Goal: Task Accomplishment & Management: Use online tool/utility

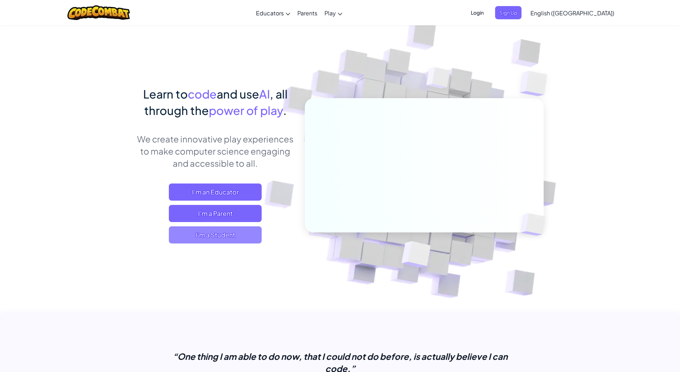
click at [216, 234] on span "I'm a Student" at bounding box center [215, 234] width 93 height 17
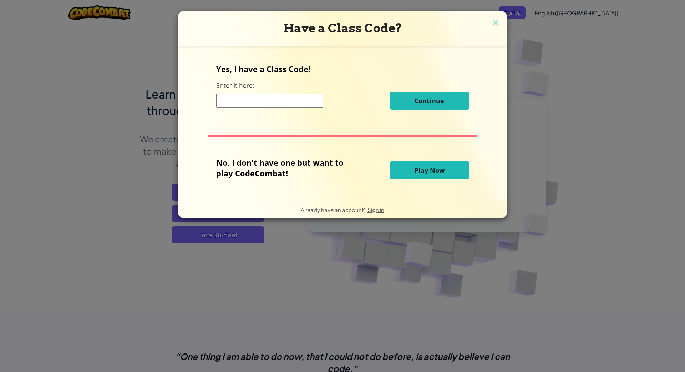
click at [431, 173] on span "Play Now" at bounding box center [430, 170] width 30 height 9
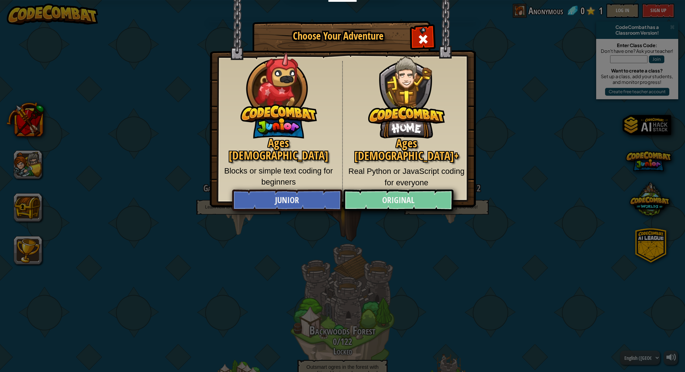
click at [413, 204] on link "Original" at bounding box center [398, 200] width 110 height 21
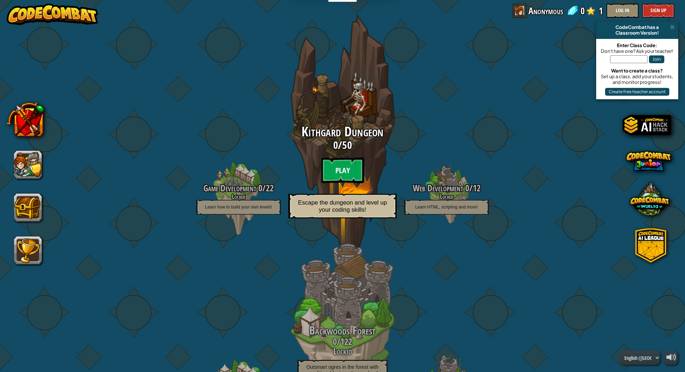
click at [340, 169] on btn "Play" at bounding box center [342, 170] width 43 height 26
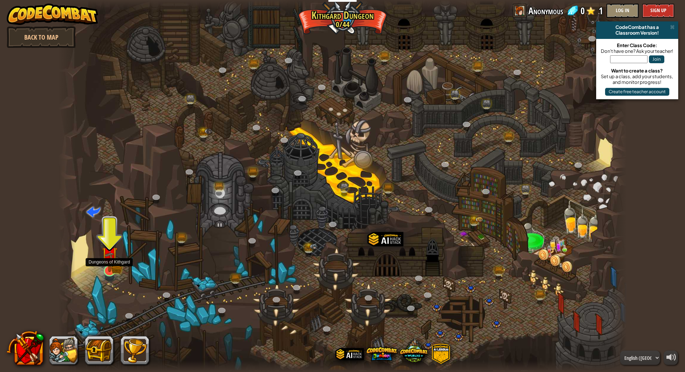
click at [104, 261] on img at bounding box center [110, 254] width 16 height 35
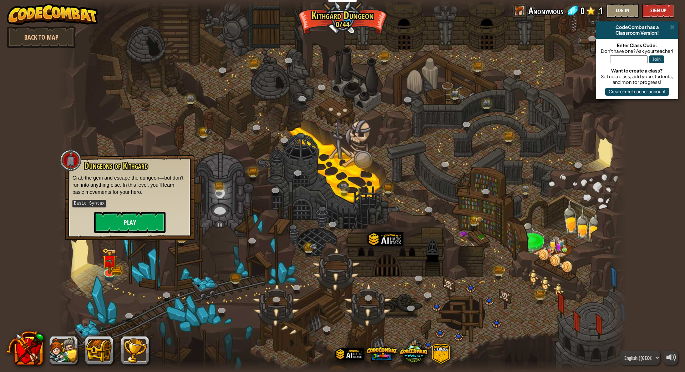
click at [136, 216] on button "Play" at bounding box center [129, 222] width 71 height 21
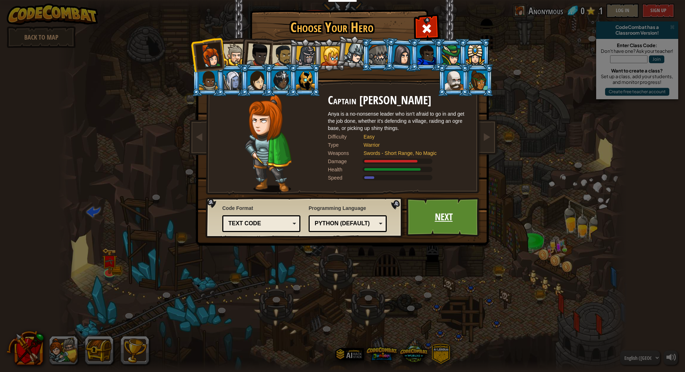
click at [456, 220] on link "Next" at bounding box center [444, 216] width 75 height 39
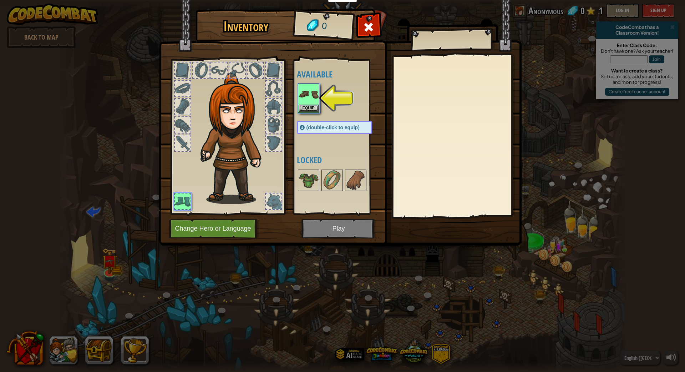
drag, startPoint x: 218, startPoint y: 100, endPoint x: 245, endPoint y: 94, distance: 27.2
click at [226, 94] on img at bounding box center [235, 138] width 77 height 131
drag, startPoint x: 260, startPoint y: 102, endPoint x: 307, endPoint y: 95, distance: 47.3
click at [276, 115] on div at bounding box center [228, 135] width 118 height 161
drag, startPoint x: 322, startPoint y: 80, endPoint x: 322, endPoint y: 76, distance: 4.3
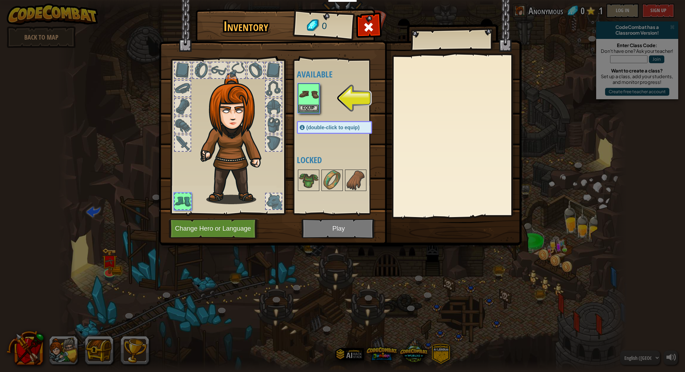
click at [322, 79] on div "Available Equip (double-click to equip) Locked" at bounding box center [342, 136] width 90 height 149
click at [322, 76] on h4 "Available" at bounding box center [342, 74] width 90 height 9
drag, startPoint x: 321, startPoint y: 75, endPoint x: 335, endPoint y: 76, distance: 13.9
click at [321, 75] on h4 "Available" at bounding box center [342, 74] width 90 height 9
click at [243, 229] on button "Change Hero or Language" at bounding box center [214, 229] width 91 height 20
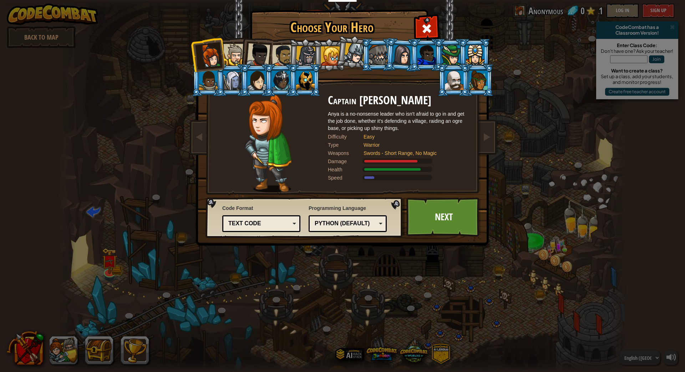
click at [317, 85] on li at bounding box center [305, 80] width 32 height 32
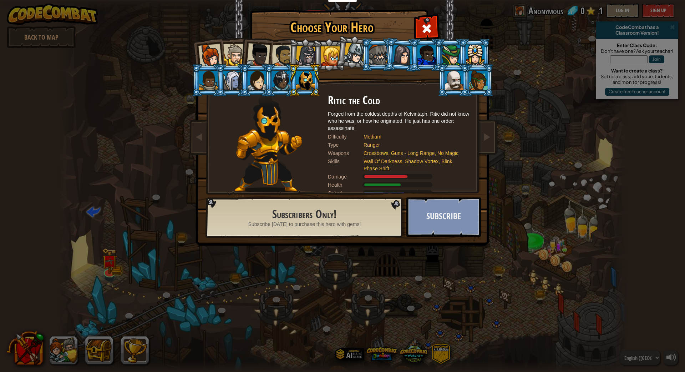
click at [459, 233] on button "Subscribe" at bounding box center [444, 216] width 75 height 39
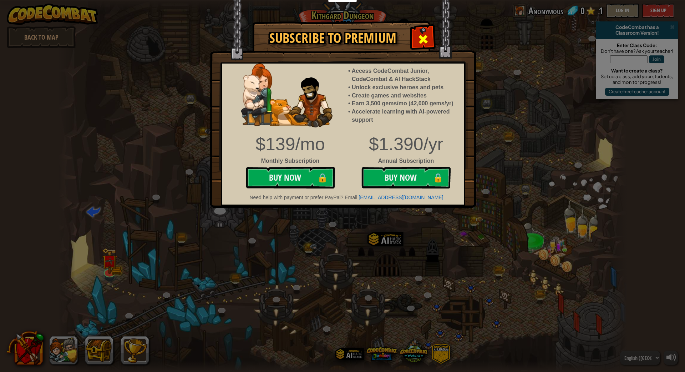
click at [426, 31] on div at bounding box center [423, 38] width 22 height 22
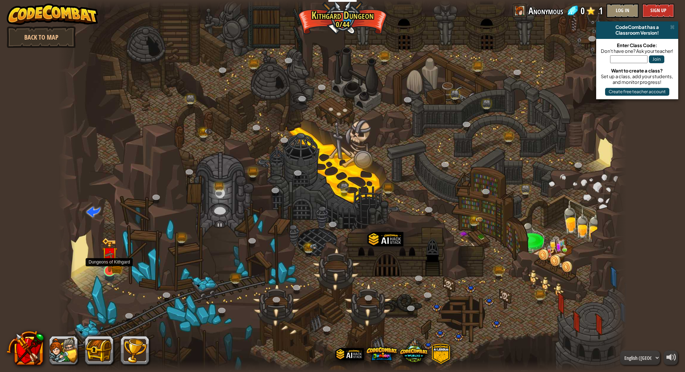
click at [103, 270] on img at bounding box center [110, 254] width 16 height 35
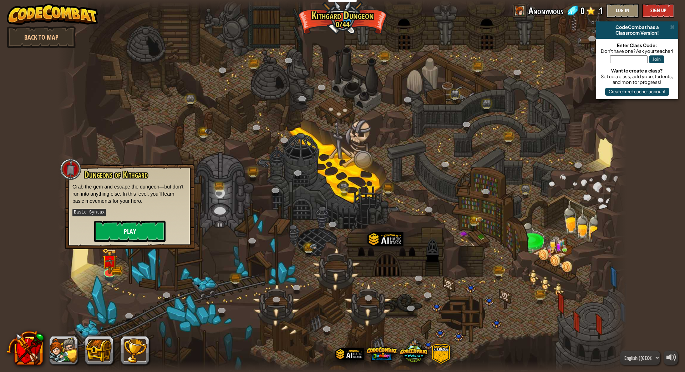
click at [140, 225] on button "Play" at bounding box center [129, 231] width 71 height 21
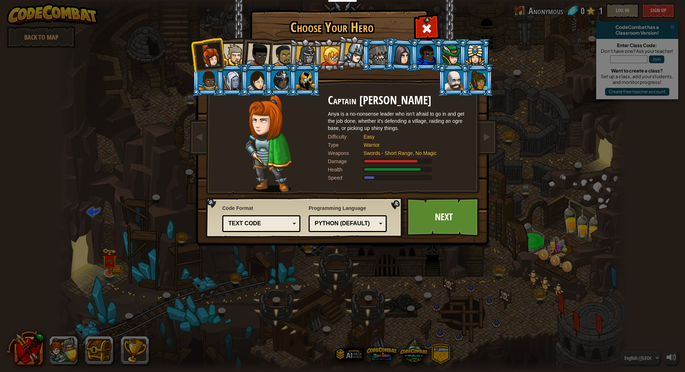
click at [285, 53] on div at bounding box center [283, 56] width 22 height 22
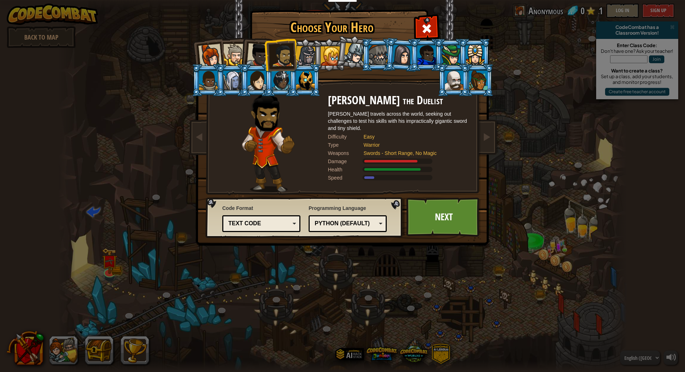
click at [269, 51] on li at bounding box center [280, 54] width 33 height 33
click at [261, 49] on div at bounding box center [259, 55] width 24 height 24
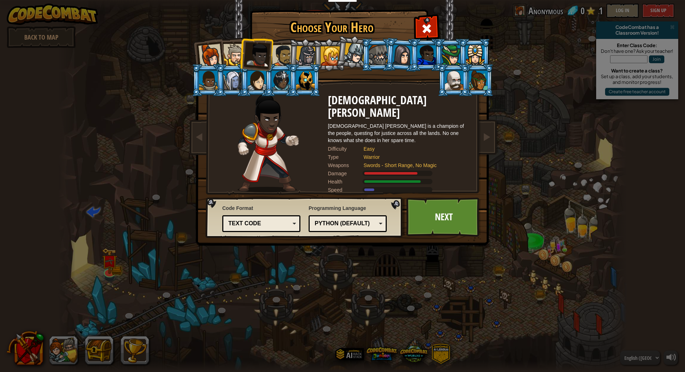
click at [238, 48] on div at bounding box center [234, 55] width 22 height 22
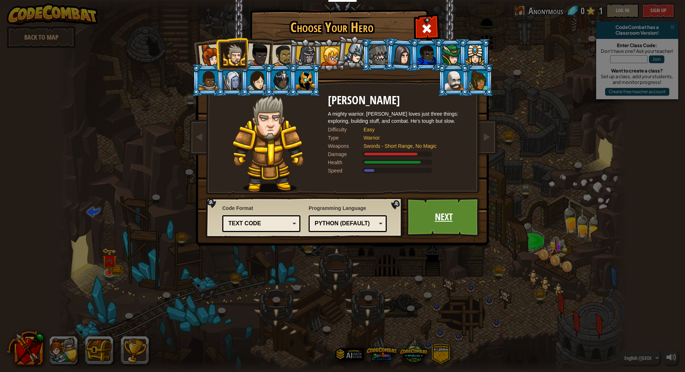
click at [443, 218] on link "Next" at bounding box center [444, 216] width 75 height 39
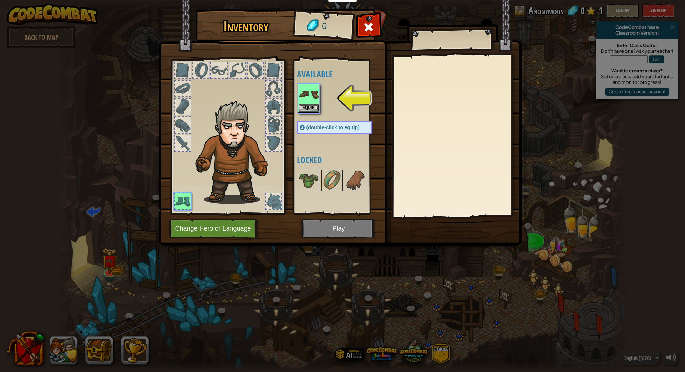
click at [305, 95] on img at bounding box center [309, 94] width 20 height 20
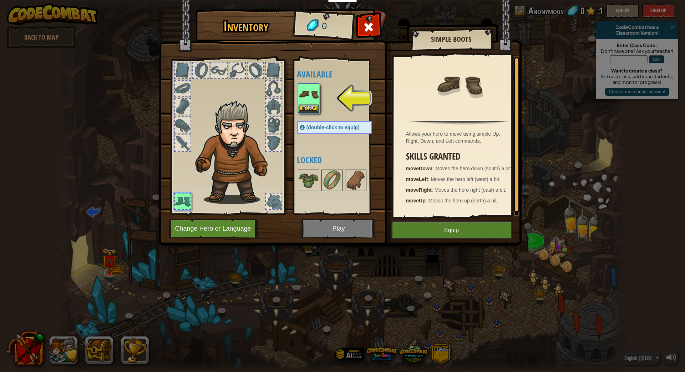
click at [428, 227] on button "Equip" at bounding box center [452, 230] width 121 height 18
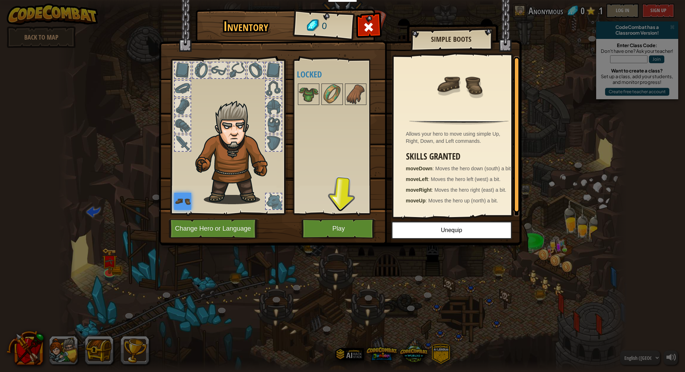
click at [348, 230] on button "Play" at bounding box center [339, 229] width 75 height 20
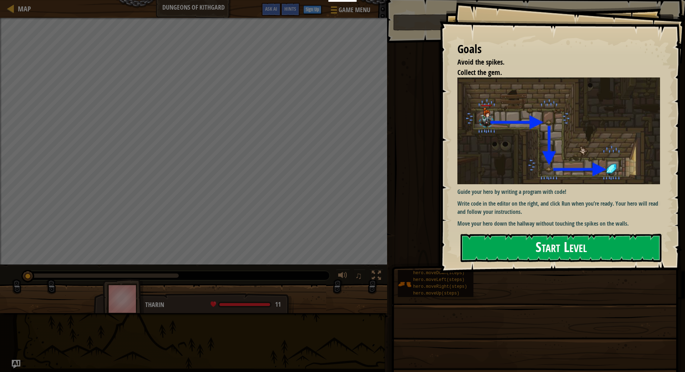
click at [535, 250] on button "Start Level" at bounding box center [561, 248] width 201 height 28
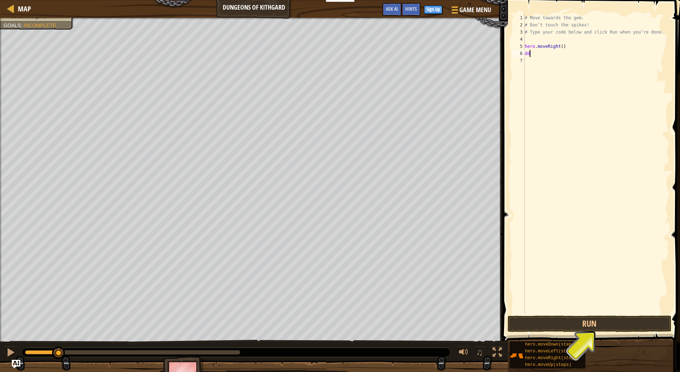
scroll to position [3, 0]
type textarea "d"
type textarea "hero.moveRight(right"
click at [583, 55] on div "hero.move Right press enter" at bounding box center [617, 67] width 135 height 32
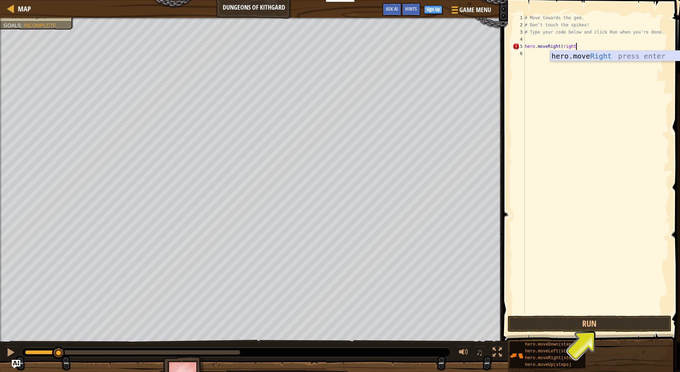
scroll to position [3, 0]
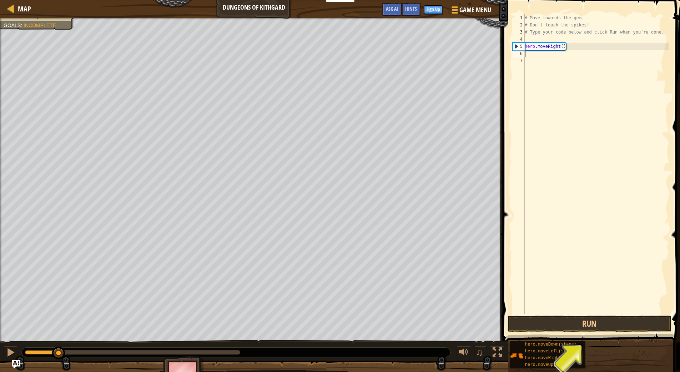
click at [534, 52] on div "# Move towards the gem. # Don’t touch the spikes! # Type your code below and cl…" at bounding box center [596, 171] width 146 height 314
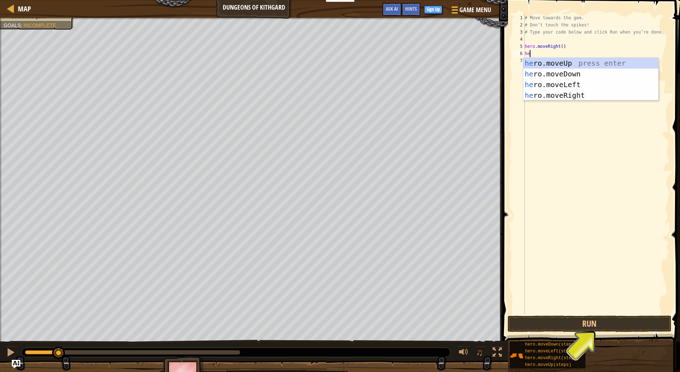
type textarea "her"
click at [581, 71] on div "her o.moveUp press enter her o.moveDown press enter her o.moveLeft press enter …" at bounding box center [596, 90] width 135 height 64
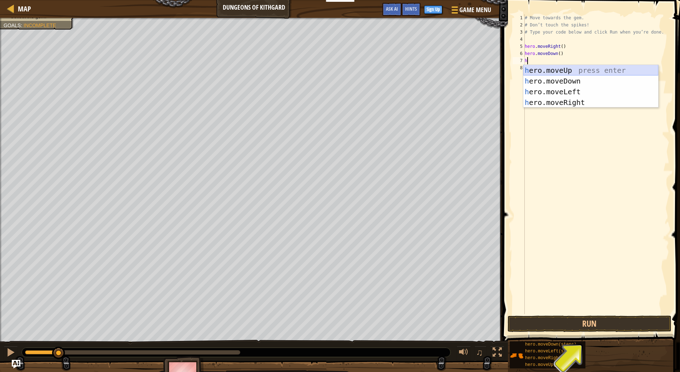
type textarea "hr"
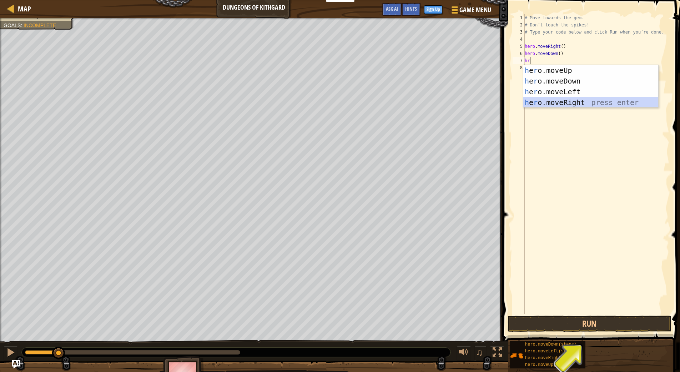
click at [577, 100] on div "h e r o.moveUp press enter h e r o.moveDown press enter h e r o.moveLeft press …" at bounding box center [590, 97] width 135 height 64
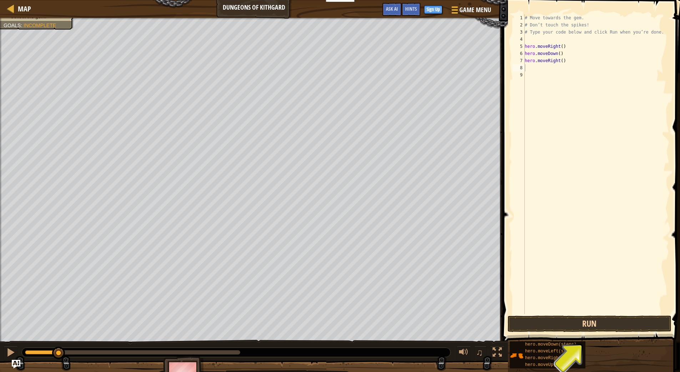
click at [609, 323] on button "Run" at bounding box center [590, 324] width 164 height 16
